Goal: Task Accomplishment & Management: Use online tool/utility

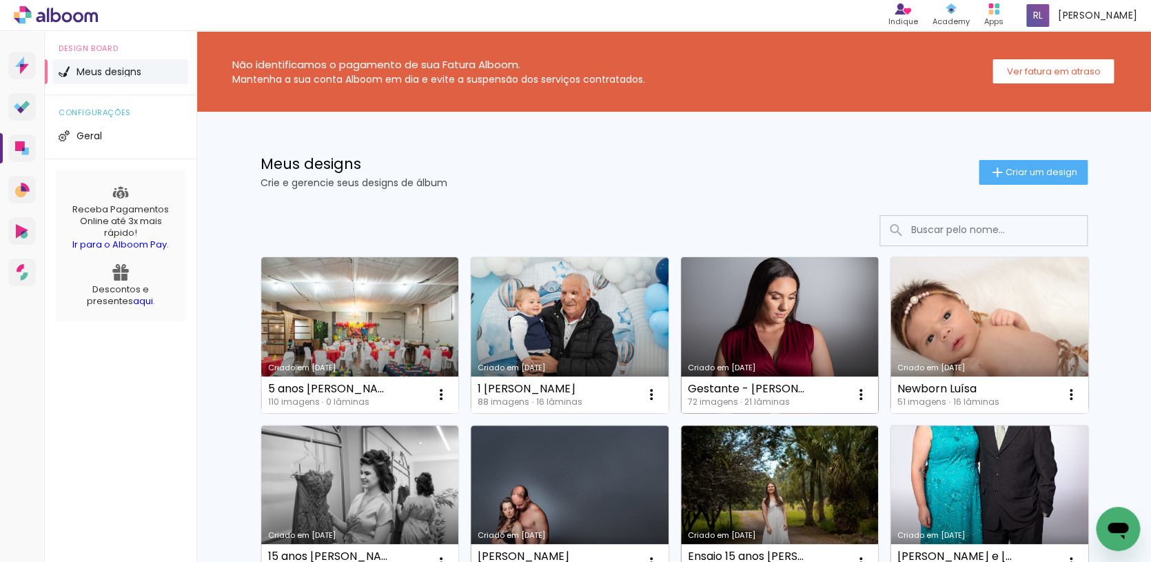
click at [735, 334] on link "Criado em [DATE]" at bounding box center [780, 335] width 198 height 156
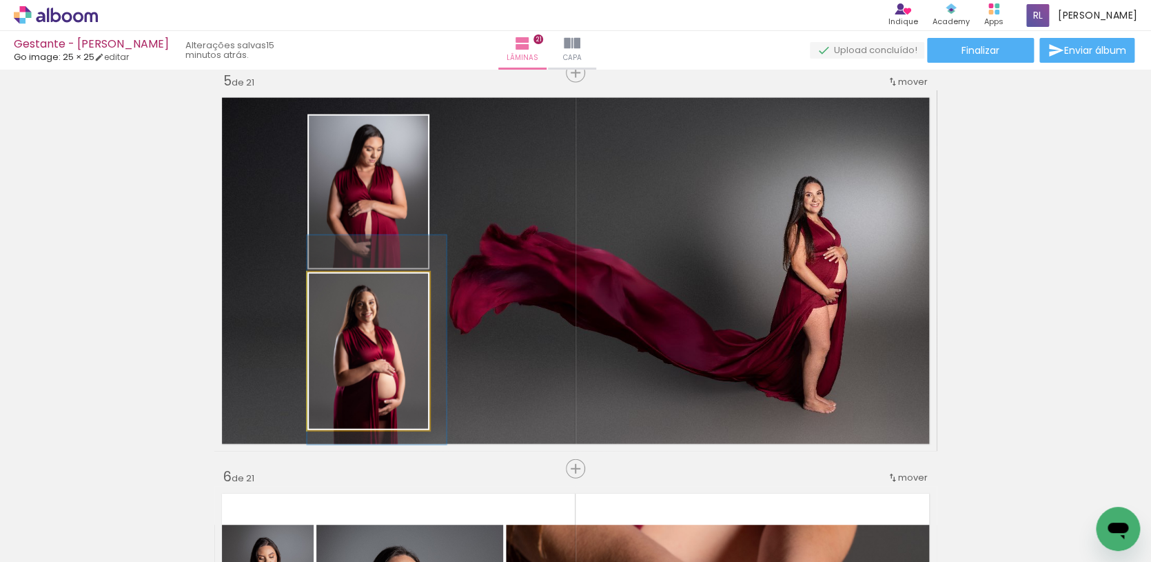
click at [345, 295] on div at bounding box center [347, 287] width 22 height 22
drag, startPoint x: 402, startPoint y: 395, endPoint x: 409, endPoint y: 393, distance: 7.2
type paper-slider "115"
click at [351, 292] on div at bounding box center [348, 287] width 12 height 12
drag, startPoint x: 386, startPoint y: 333, endPoint x: 394, endPoint y: 332, distance: 7.6
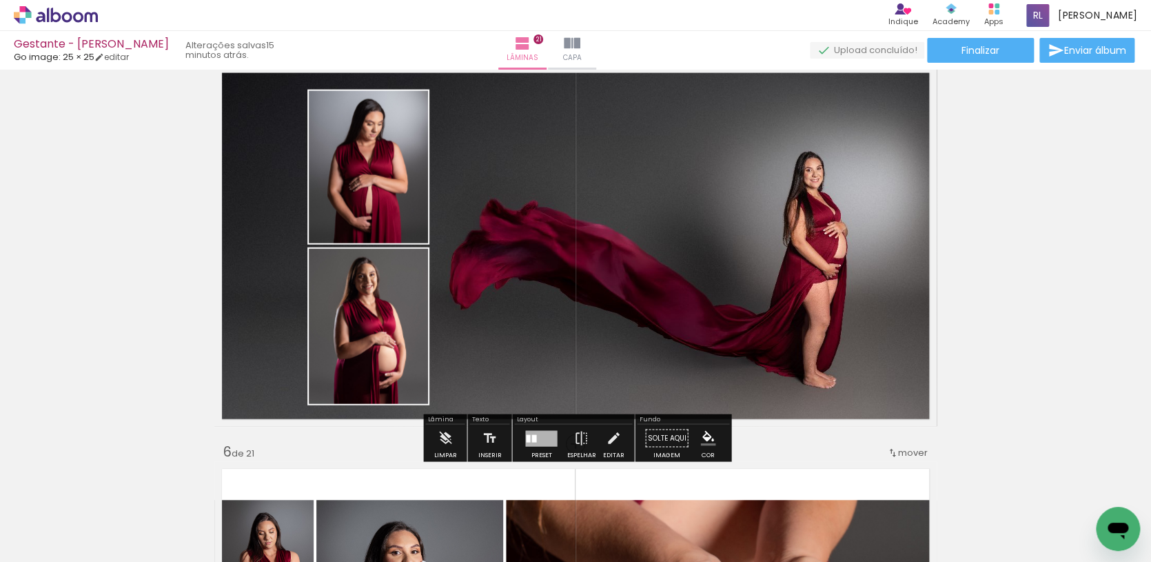
scroll to position [1627, 0]
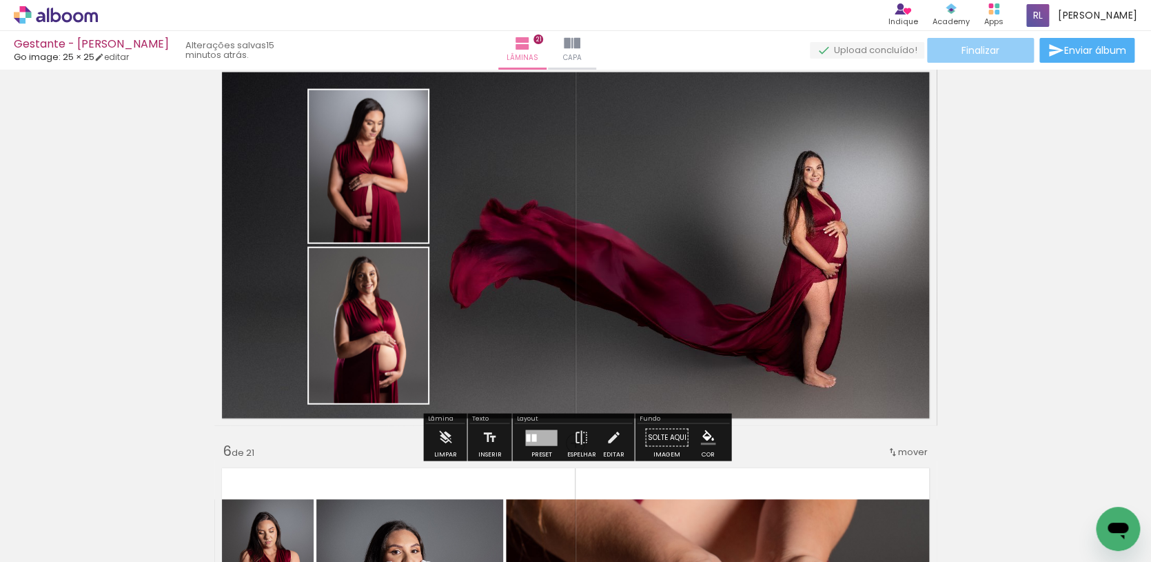
click at [979, 41] on paper-button "Finalizar" at bounding box center [980, 50] width 107 height 25
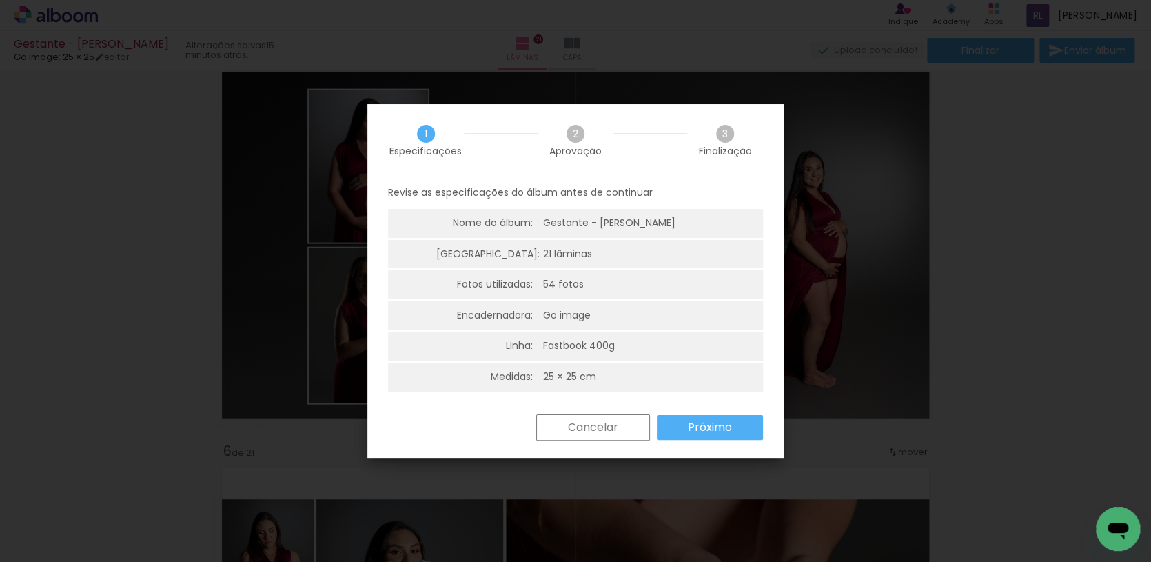
click at [0, 0] on slot "Próximo" at bounding box center [0, 0] width 0 height 0
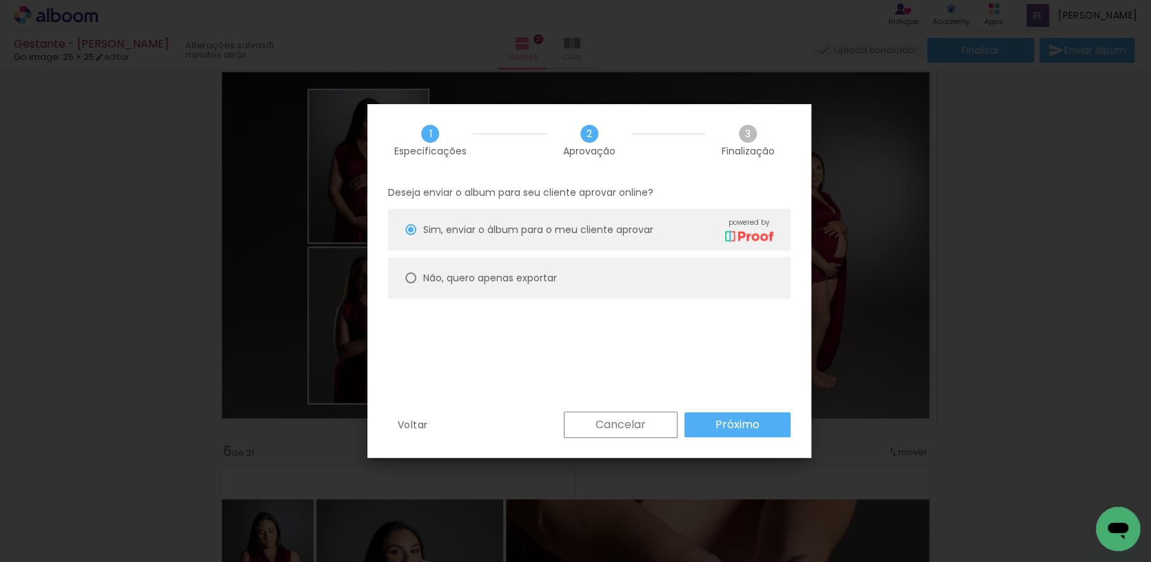
click at [584, 280] on paper-radio-button "Não, quero apenas exportar" at bounding box center [589, 277] width 403 height 41
type paper-radio-button "on"
click at [0, 0] on slot "Próximo" at bounding box center [0, 0] width 0 height 0
type input "Alta, 300 DPI"
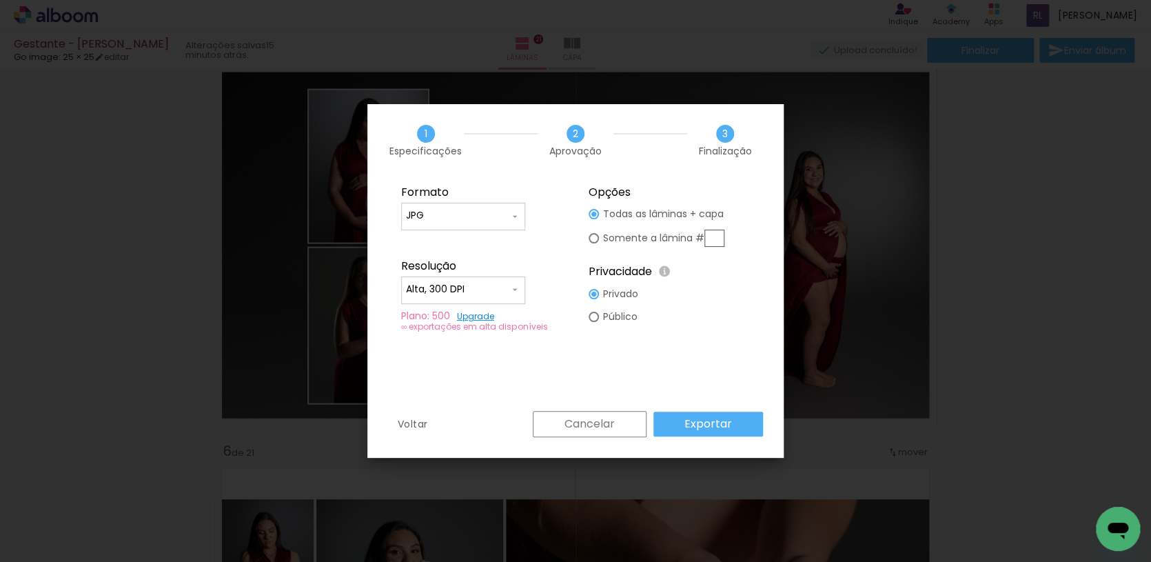
click at [718, 237] on input "text" at bounding box center [714, 238] width 20 height 17
type paper-radio-button "on"
type input "5"
click at [0, 0] on slot "Exportar" at bounding box center [0, 0] width 0 height 0
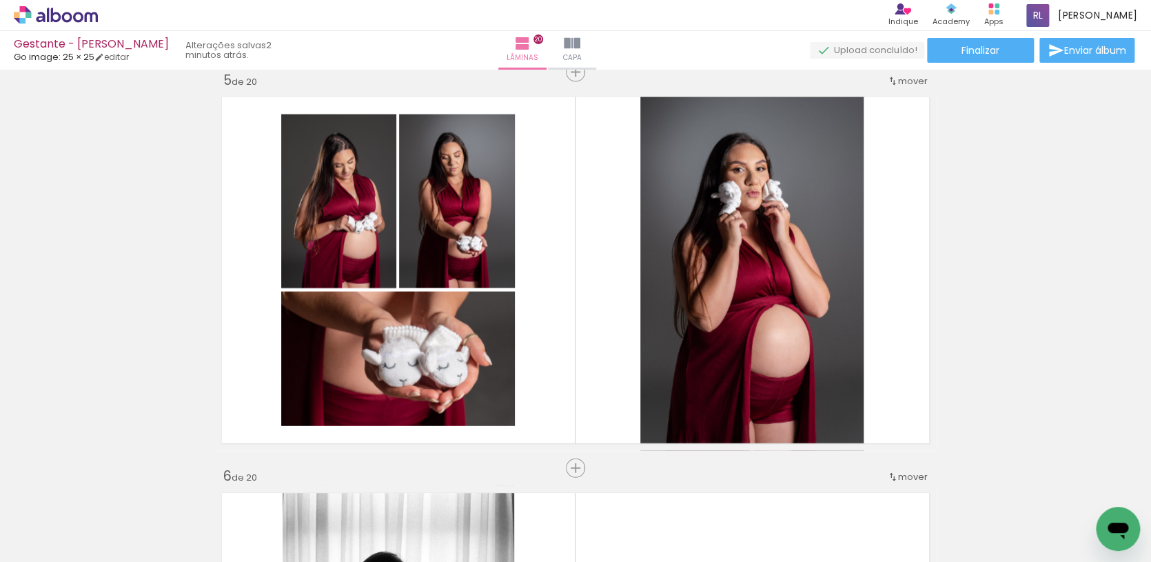
scroll to position [13531, 0]
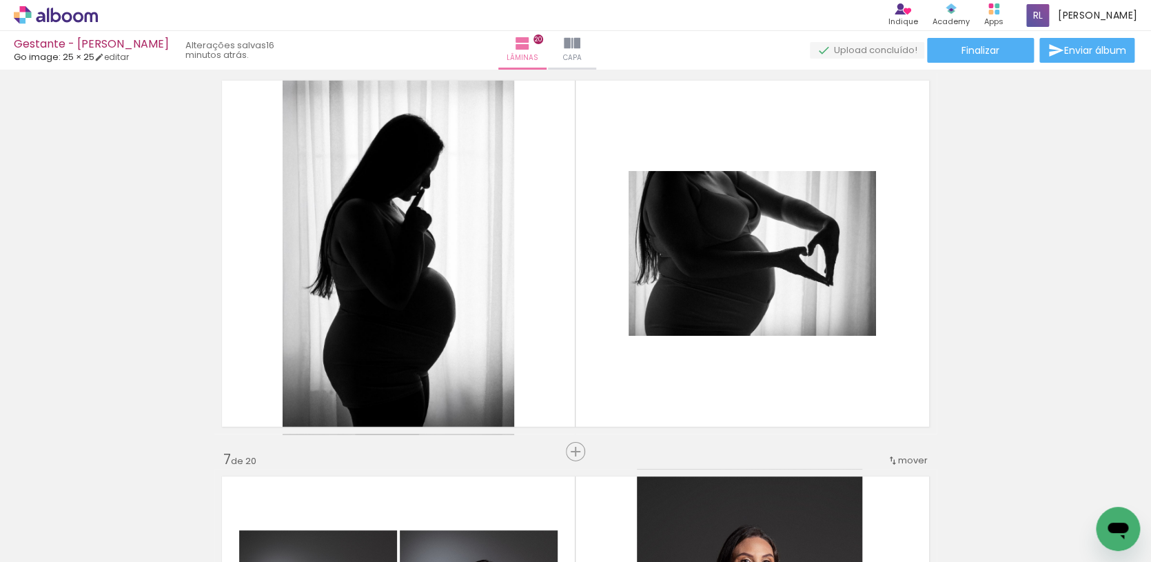
scroll to position [0, 4587]
